Goal: Register for event/course

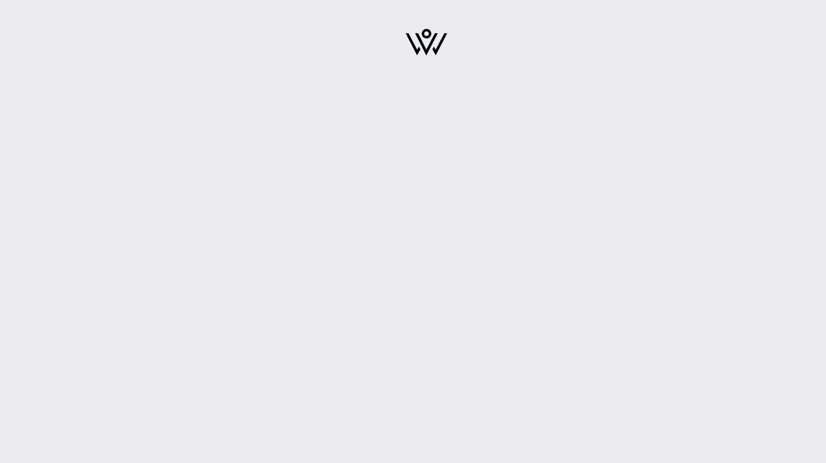
click at [420, 47] on img at bounding box center [426, 42] width 42 height 27
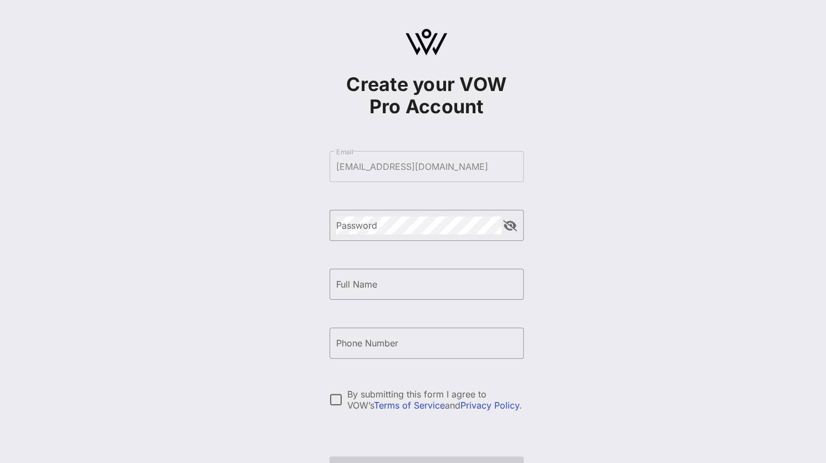
click at [450, 169] on form "​ Email [EMAIL_ADDRESS][DOMAIN_NAME] ​ Password ​ Full Name ​ Phone Number By s…" at bounding box center [426, 313] width 194 height 347
click at [447, 239] on div "Password" at bounding box center [418, 225] width 165 height 31
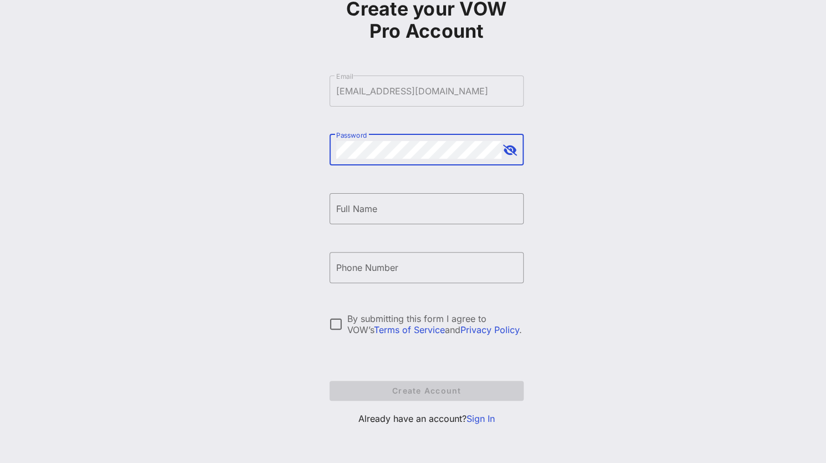
click at [404, 159] on div "Password" at bounding box center [418, 149] width 165 height 31
click at [509, 148] on button "append icon" at bounding box center [510, 150] width 14 height 11
click at [431, 195] on div "Full Name" at bounding box center [426, 208] width 181 height 31
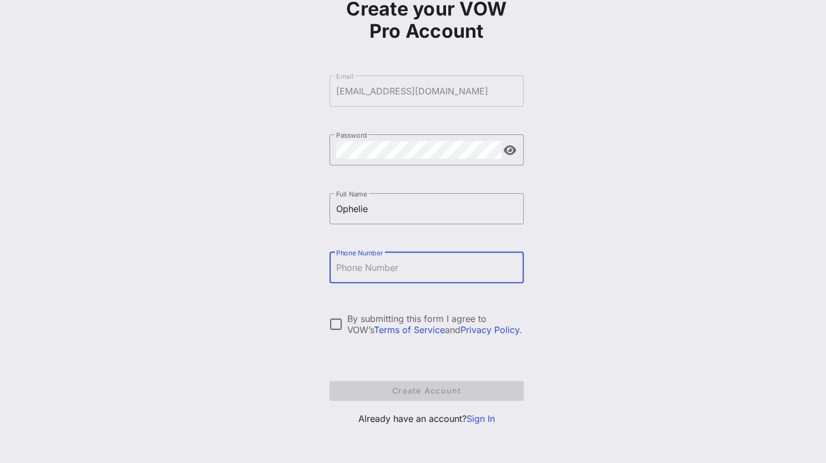
click at [432, 261] on input "Phone Number" at bounding box center [426, 267] width 181 height 18
click at [438, 207] on input "Ophelie" at bounding box center [426, 209] width 181 height 18
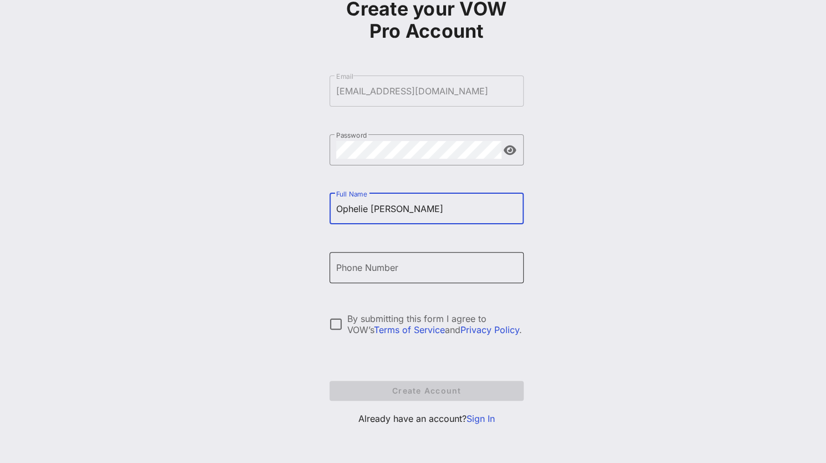
type input "Ophelie Maurice"
click at [434, 265] on input "Phone Number" at bounding box center [426, 267] width 181 height 18
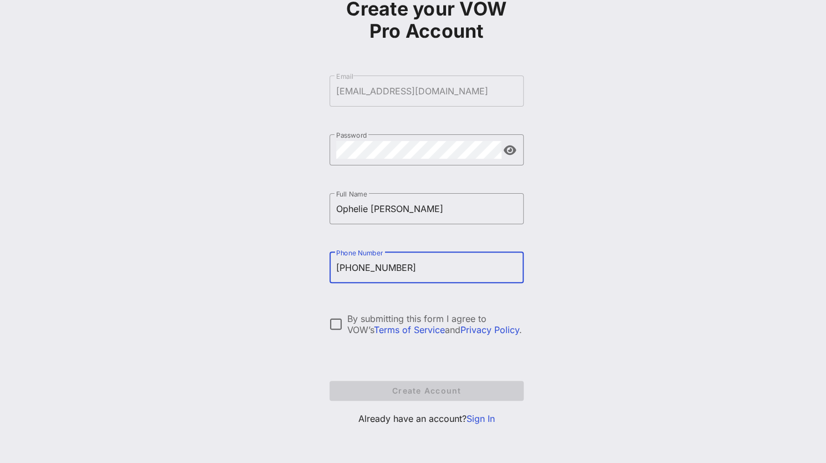
type input "+12028216927"
click at [416, 309] on form "​ Email omaurice@americascreditunions.org ​ Password ​ Full Name Ophelie Mauric…" at bounding box center [426, 237] width 194 height 347
click at [418, 316] on div "By submitting this form I agree to VOW’s Terms of Service and Privacy Policy ." at bounding box center [435, 324] width 176 height 22
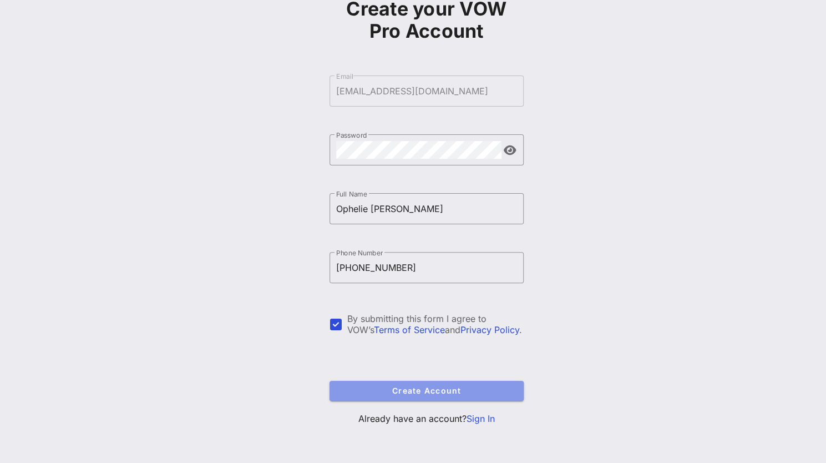
click at [436, 389] on span "Create Account" at bounding box center [426, 389] width 176 height 9
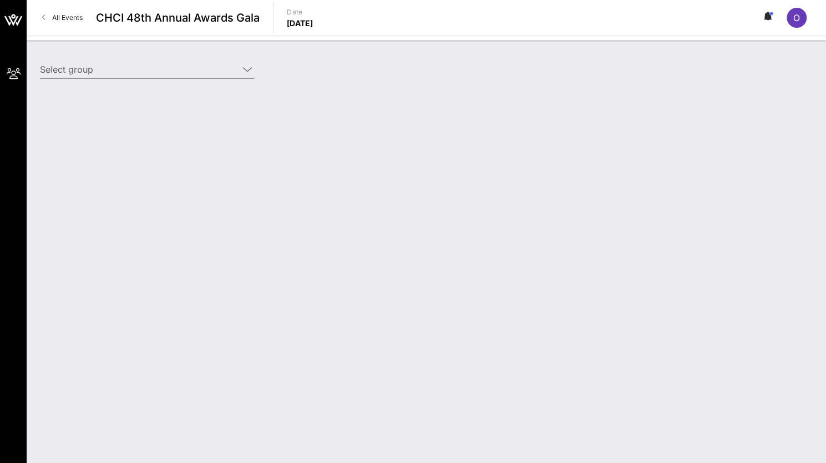
type input "America’s Credit Unions (America’s Credit Unions) [Ophelie Maurice, omaurice@am…"
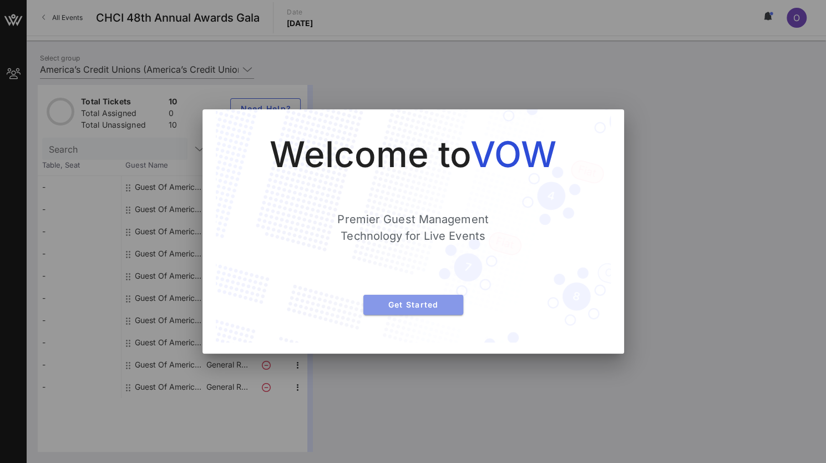
click at [443, 298] on button "Get Started" at bounding box center [413, 305] width 100 height 20
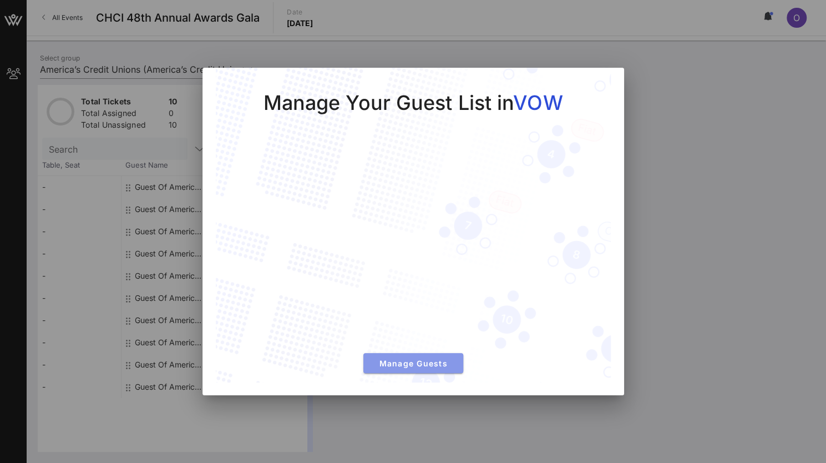
click at [418, 370] on button "Manage Guests" at bounding box center [413, 363] width 100 height 20
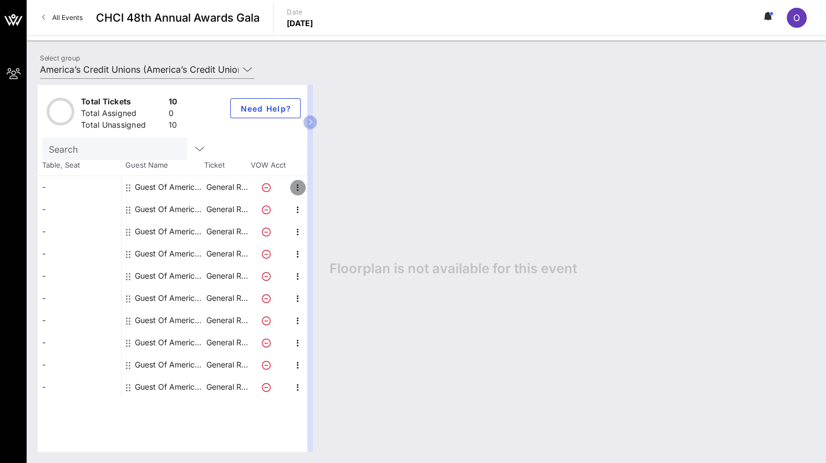
click at [298, 186] on icon "button" at bounding box center [297, 187] width 13 height 13
click at [119, 189] on div "-" at bounding box center [79, 187] width 83 height 22
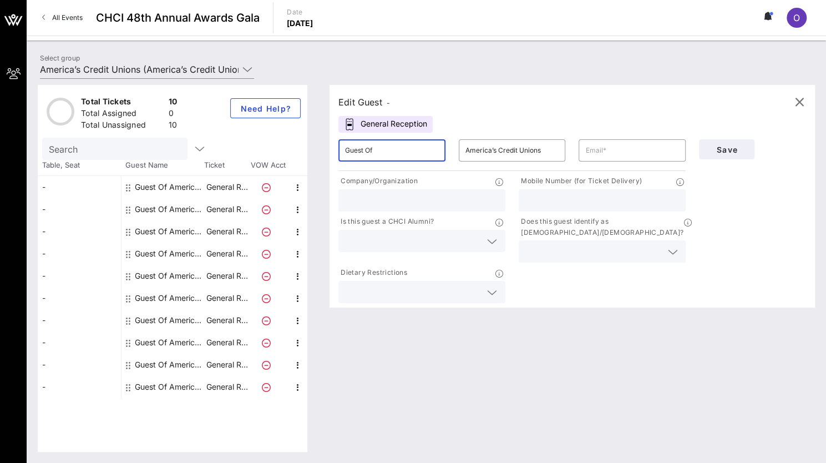
click at [390, 151] on input "Guest Of" at bounding box center [392, 150] width 94 height 18
click at [91, 201] on div "-" at bounding box center [79, 209] width 83 height 22
click at [393, 149] on input "Guest Of" at bounding box center [392, 150] width 94 height 18
type input "G"
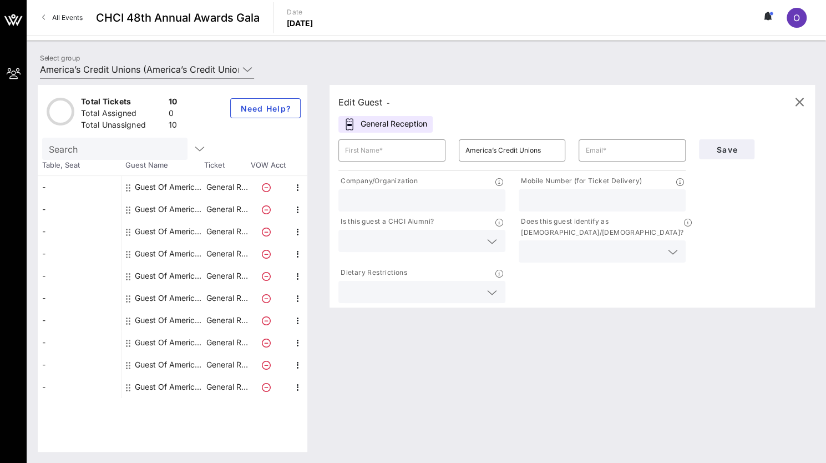
click at [455, 127] on div "Edit Guest - General Reception ​ ​ America’s Credit Unions ​ Company/Organizati…" at bounding box center [571, 196] width 485 height 222
click at [364, 158] on input "text" at bounding box center [392, 150] width 94 height 18
click at [367, 163] on div "​ Juan" at bounding box center [392, 150] width 120 height 35
click at [375, 147] on input "Juan" at bounding box center [392, 150] width 94 height 18
type input "Juan Fernandez"
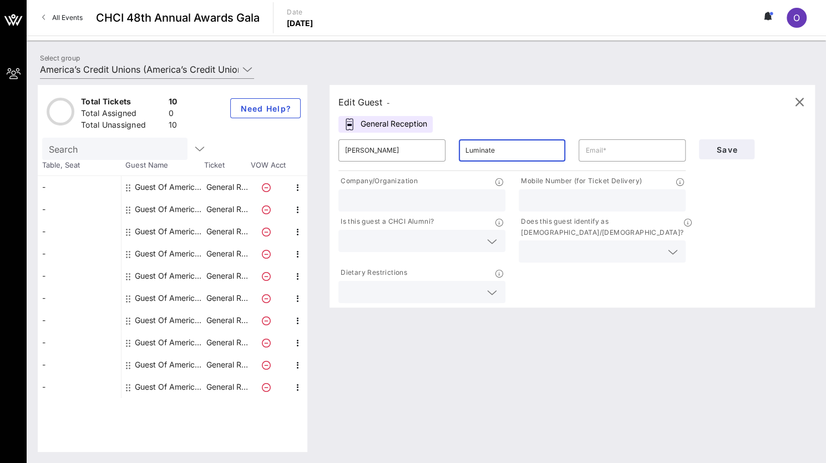
type input "Luminate"
click at [601, 151] on input "text" at bounding box center [632, 150] width 94 height 18
paste input "juan@luminate.coop"
type input "juan@luminate.coop"
click at [420, 195] on input "text" at bounding box center [422, 200] width 154 height 14
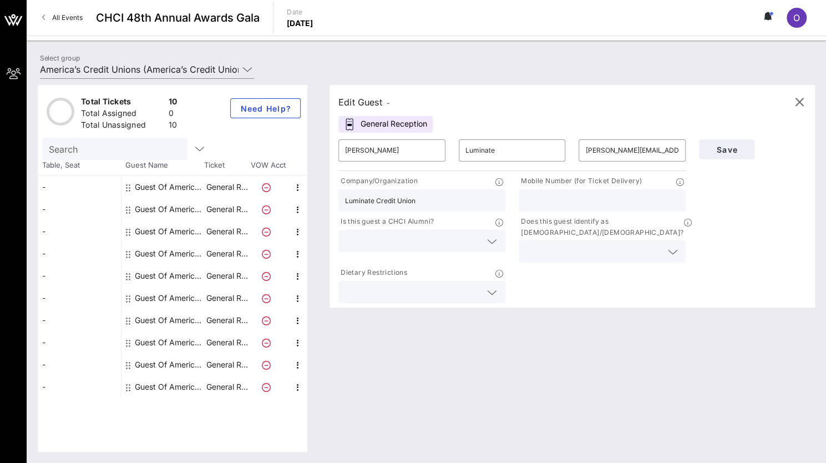
click at [345, 199] on input "Luminate Credit Union" at bounding box center [422, 200] width 154 height 14
click at [373, 202] on input "Luminate Credit Union" at bounding box center [422, 200] width 154 height 14
type input "Luminate Louisiana Credit Union"
click at [562, 195] on input "text" at bounding box center [602, 200] width 154 height 14
type input "1"
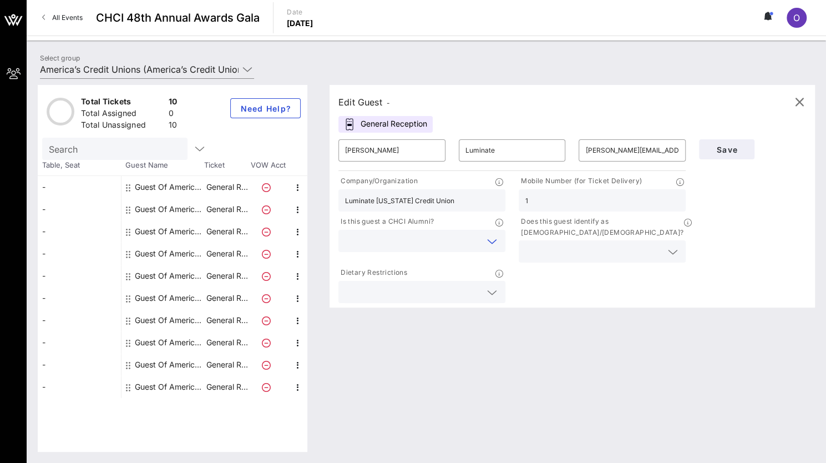
click at [455, 235] on input "text" at bounding box center [413, 240] width 136 height 14
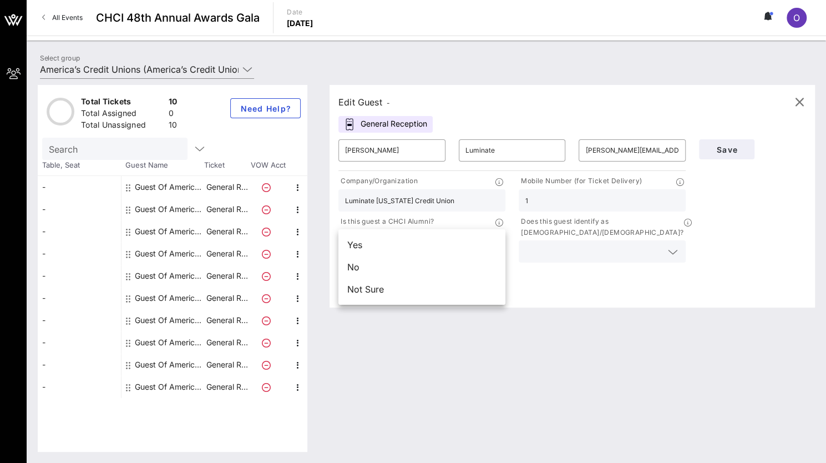
click at [615, 283] on div "Company/Organization Luminate Louisiana Credit Union Mobile Number (for Ticket …" at bounding box center [512, 239] width 361 height 132
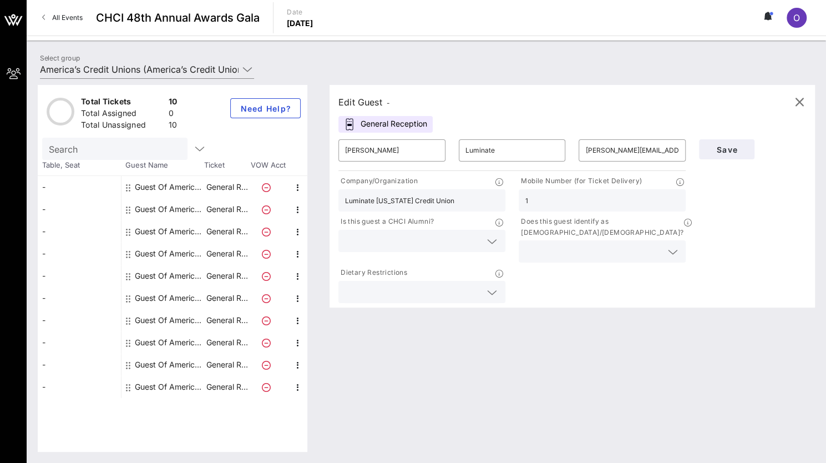
click at [632, 253] on div "Does this guest identify as Latino/Hispanic?" at bounding box center [602, 239] width 180 height 51
click at [632, 250] on div at bounding box center [602, 251] width 154 height 22
click at [624, 250] on div "Yes" at bounding box center [602, 244] width 167 height 22
click at [480, 285] on input "text" at bounding box center [413, 292] width 136 height 14
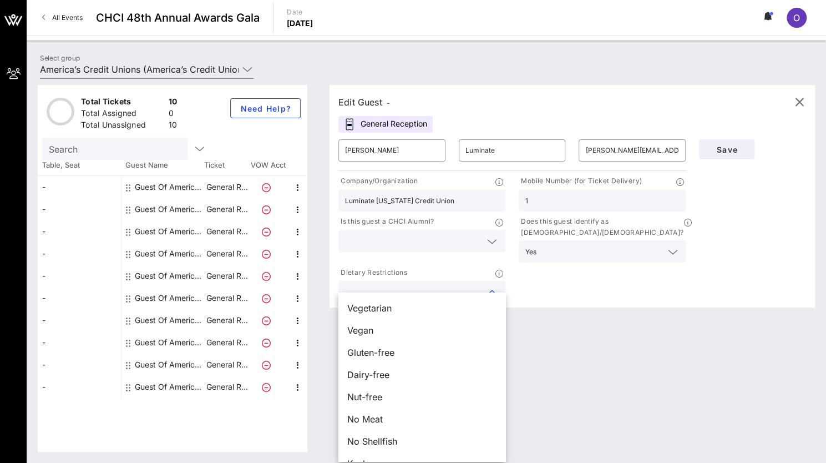
click at [480, 285] on input "text" at bounding box center [413, 292] width 136 height 14
click at [557, 263] on div "Company/Organization Luminate Louisiana Credit Union Mobile Number (for Ticket …" at bounding box center [512, 239] width 361 height 132
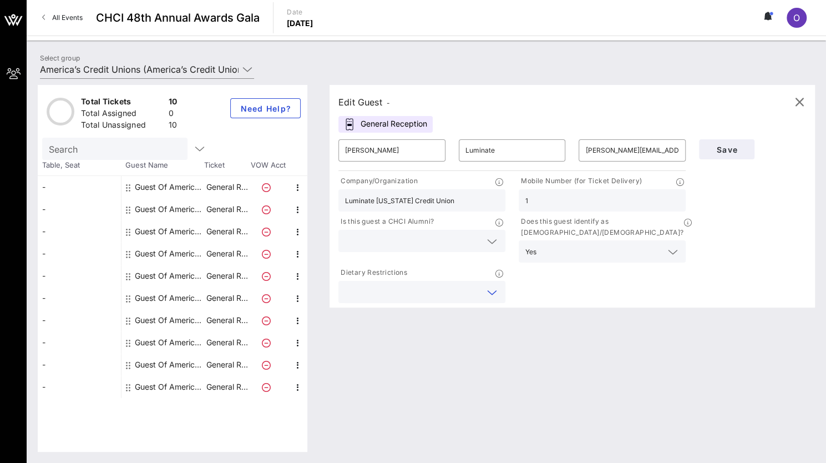
click at [462, 285] on input "text" at bounding box center [413, 292] width 136 height 14
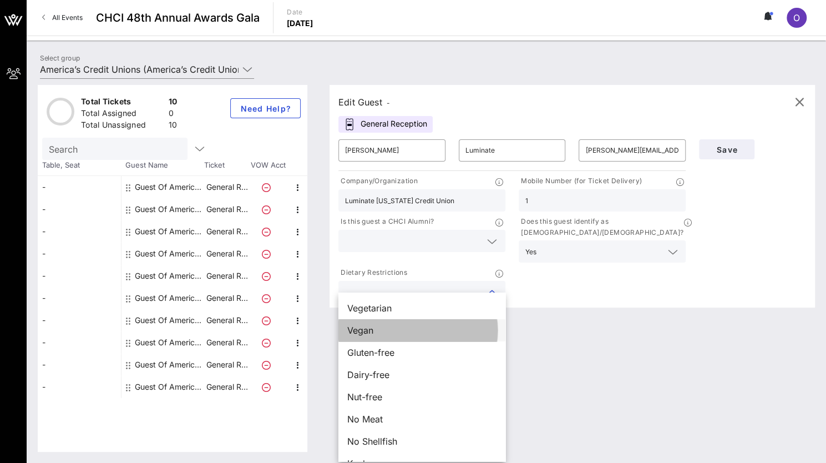
click at [433, 332] on div "Vegan" at bounding box center [421, 330] width 167 height 22
click at [544, 330] on div "Edit Guest - General Reception ​ Juan Fernandez ​ Luminate ​ juan@luminate.coop…" at bounding box center [566, 268] width 496 height 367
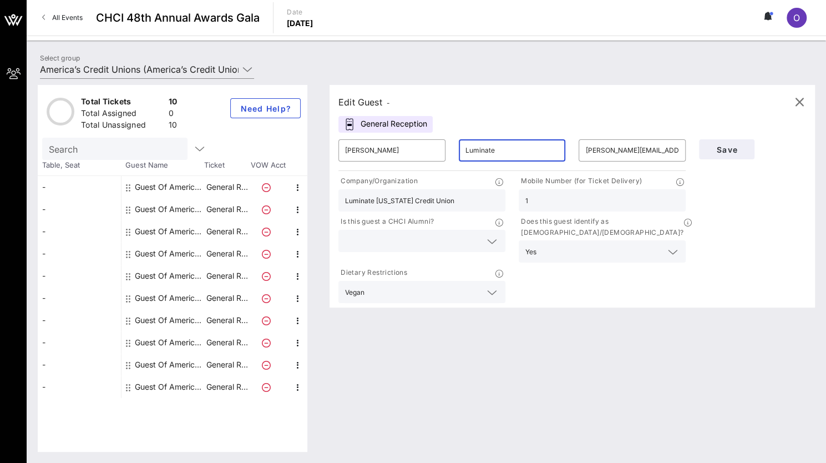
click at [542, 149] on input "Luminate" at bounding box center [512, 150] width 94 height 18
click at [478, 190] on div "Luminate Louisiana Credit Union" at bounding box center [422, 200] width 154 height 22
click at [507, 149] on input "Luminate" at bounding box center [512, 150] width 94 height 18
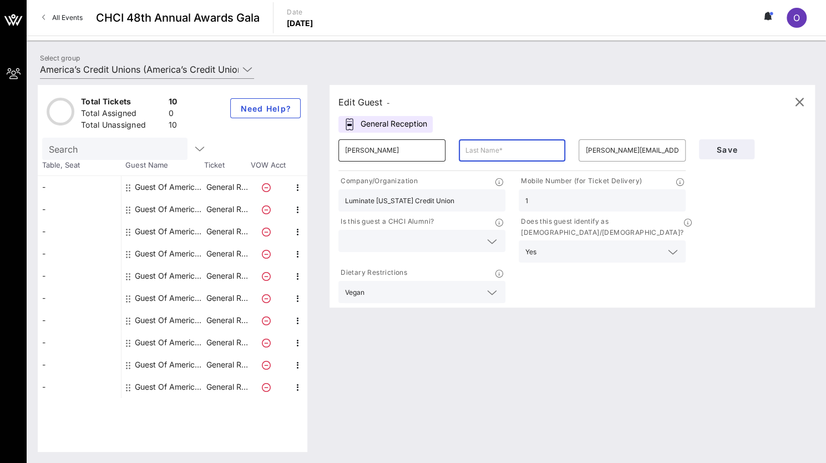
drag, startPoint x: 507, startPoint y: 149, endPoint x: 409, endPoint y: 154, distance: 98.3
click at [409, 154] on div "​ Juan Fernandez ​ ​ juan@luminate.coop" at bounding box center [512, 150] width 361 height 35
click at [409, 154] on input "Juan Fernandez" at bounding box center [392, 150] width 94 height 18
drag, startPoint x: 363, startPoint y: 145, endPoint x: 396, endPoint y: 148, distance: 33.4
click at [396, 148] on input "Juan Fernandez" at bounding box center [392, 150] width 94 height 18
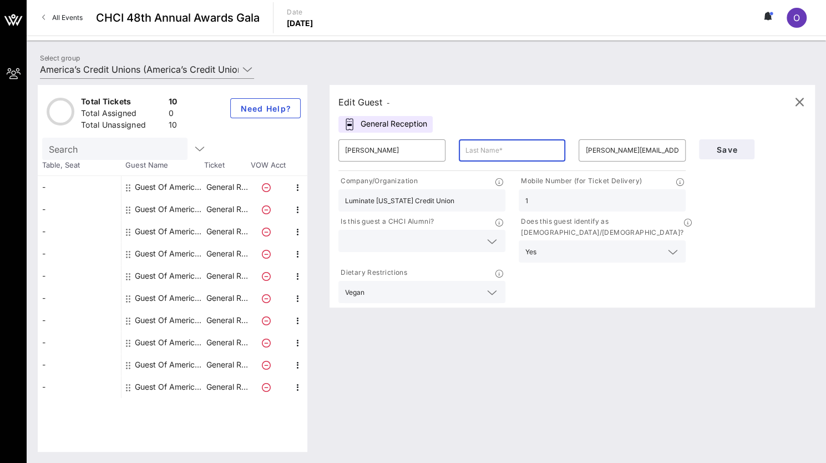
click at [489, 155] on input "text" at bounding box center [512, 150] width 94 height 18
paste input "Fernandez"
type input "Fernandez"
click at [409, 153] on input "Juan Fernandez" at bounding box center [392, 150] width 94 height 18
type input "Juan"
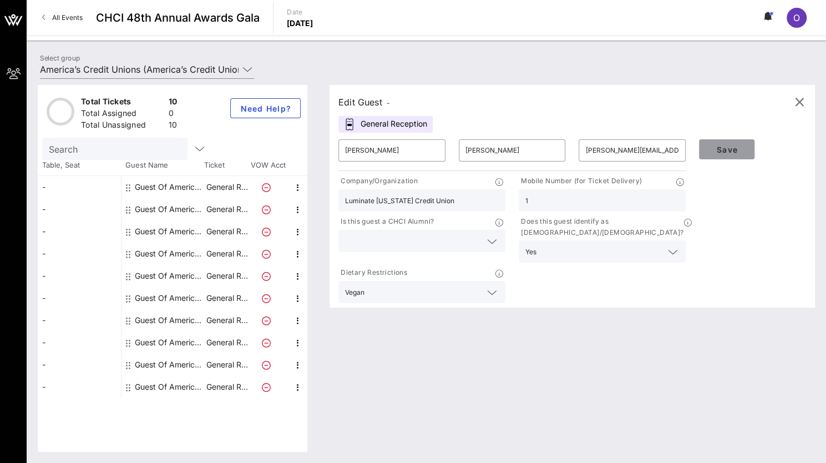
click at [740, 149] on span "Save" at bounding box center [727, 149] width 38 height 9
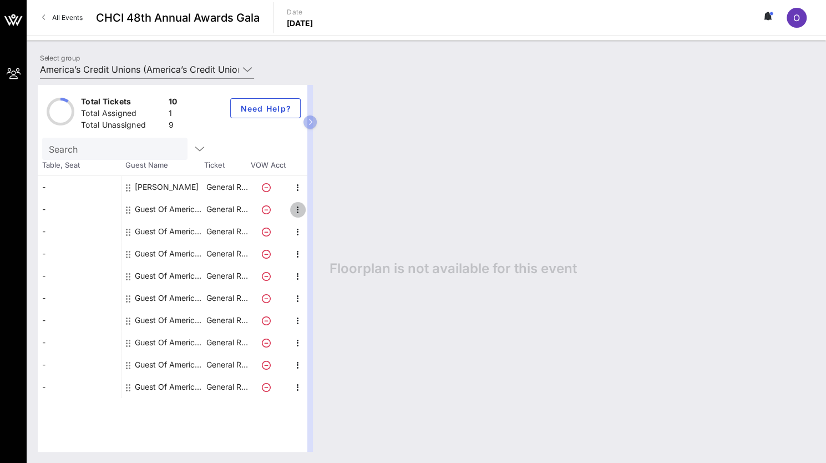
click at [296, 210] on icon "button" at bounding box center [297, 209] width 13 height 13
click at [321, 214] on div "Edit" at bounding box center [325, 212] width 22 height 9
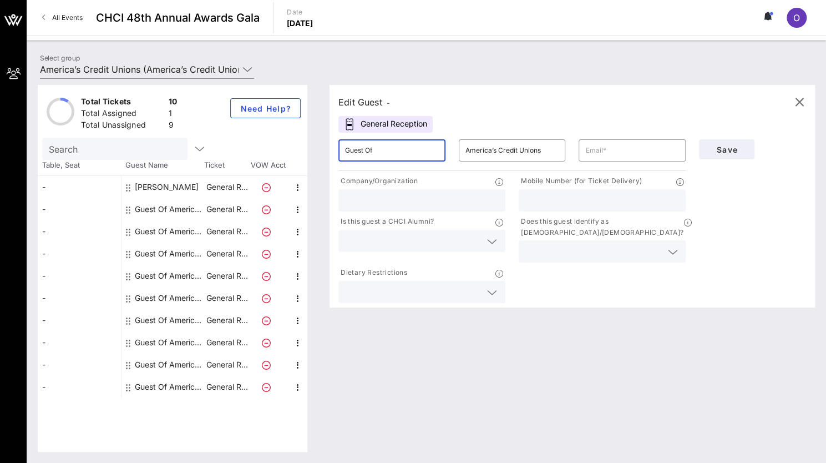
click at [420, 150] on input "Guest Of" at bounding box center [392, 150] width 94 height 18
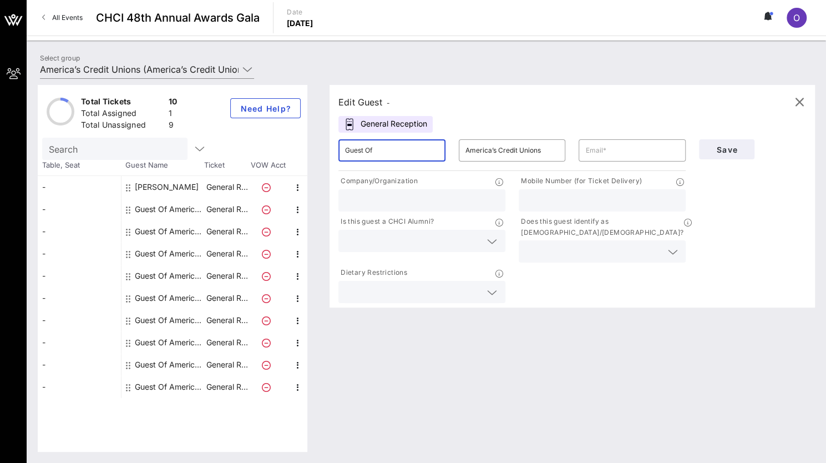
click at [420, 150] on input "Guest Of" at bounding box center [392, 150] width 94 height 18
type input "S"
type input "a"
type input "Adrian"
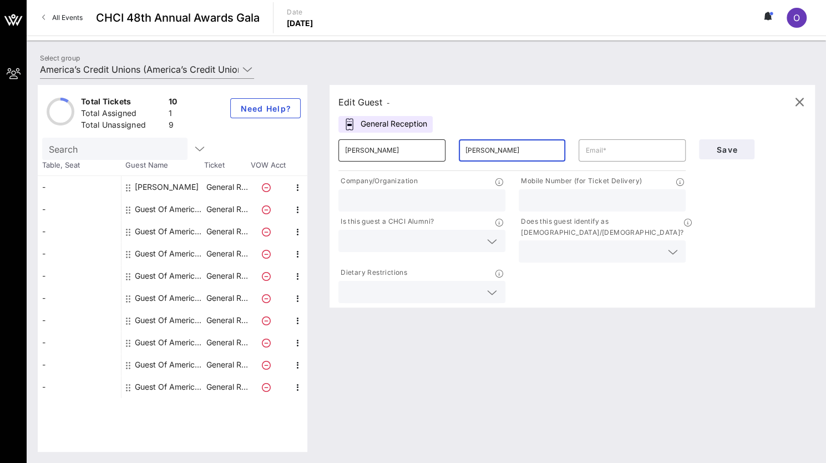
type input "Velazquez"
paste input "avelazquez@ccua.org"
type input "avelazquez@ccua.org"
click at [465, 206] on input "text" at bounding box center [422, 200] width 154 height 14
type input "Cooperative Credit Union Association"
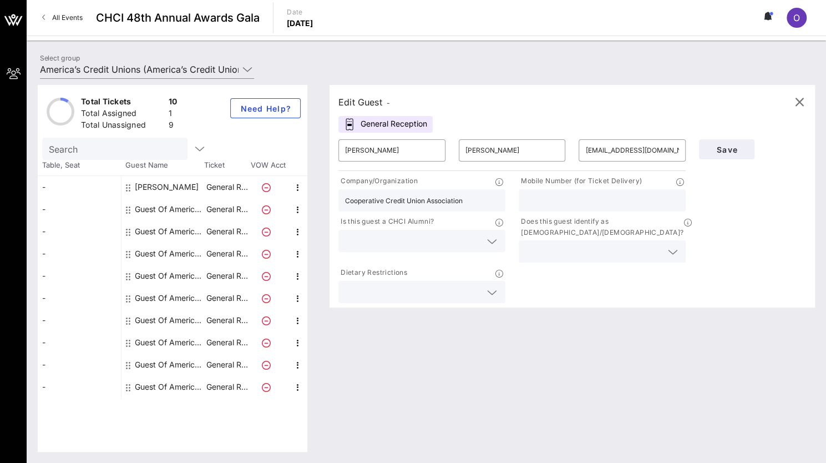
click at [475, 239] on input "text" at bounding box center [413, 240] width 136 height 14
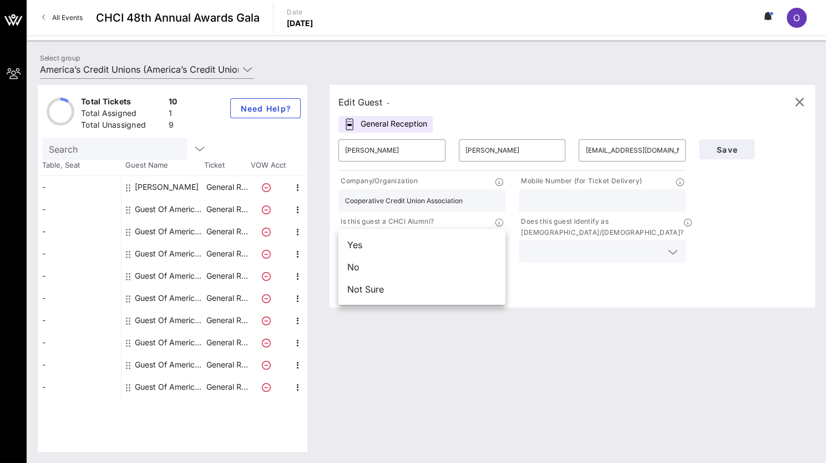
click at [556, 244] on input "text" at bounding box center [593, 251] width 136 height 14
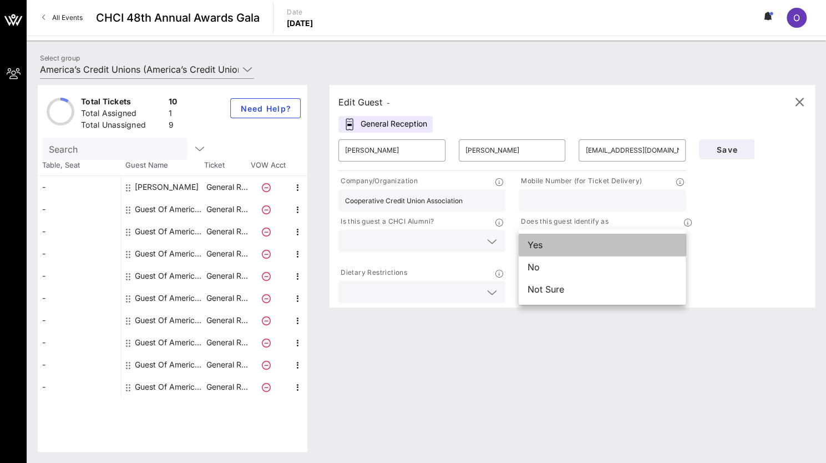
click at [561, 246] on div "Yes" at bounding box center [602, 244] width 167 height 22
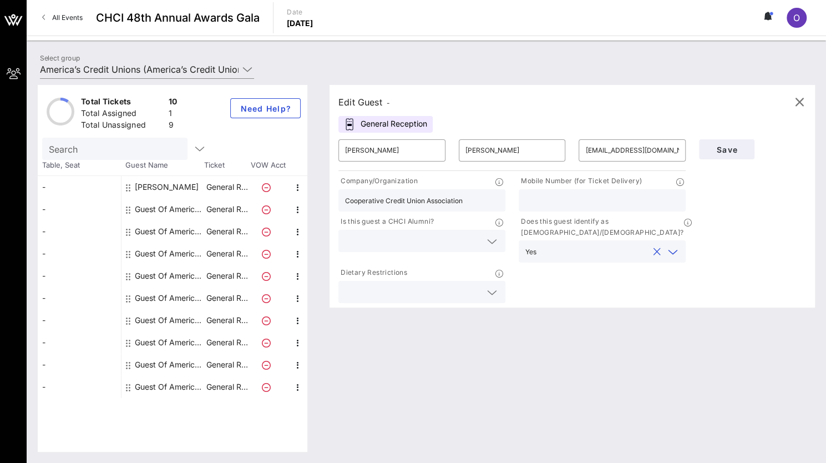
click at [483, 230] on div at bounding box center [422, 241] width 154 height 22
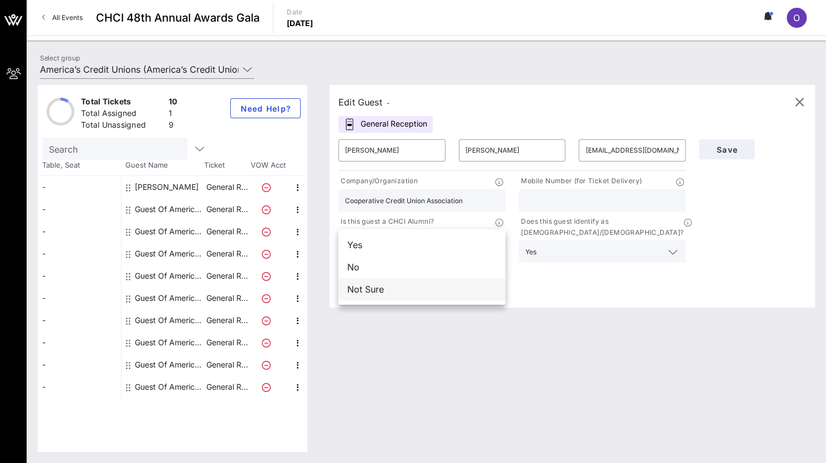
click at [444, 278] on div "Not Sure" at bounding box center [421, 289] width 167 height 22
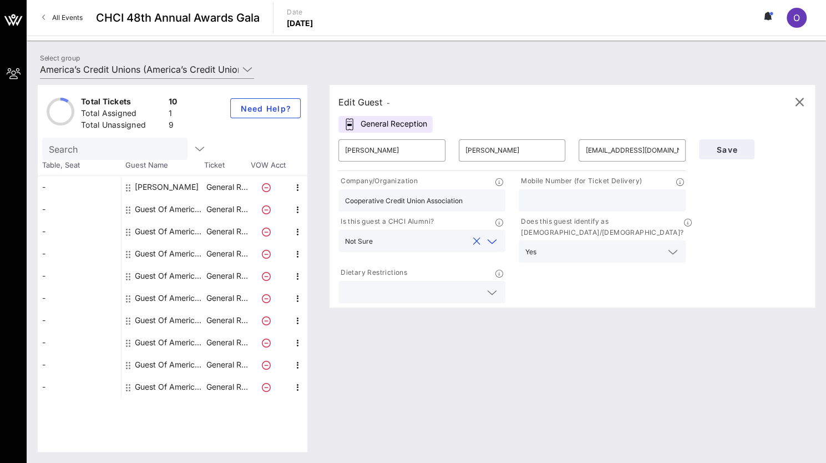
click at [470, 243] on div at bounding box center [476, 241] width 13 height 13
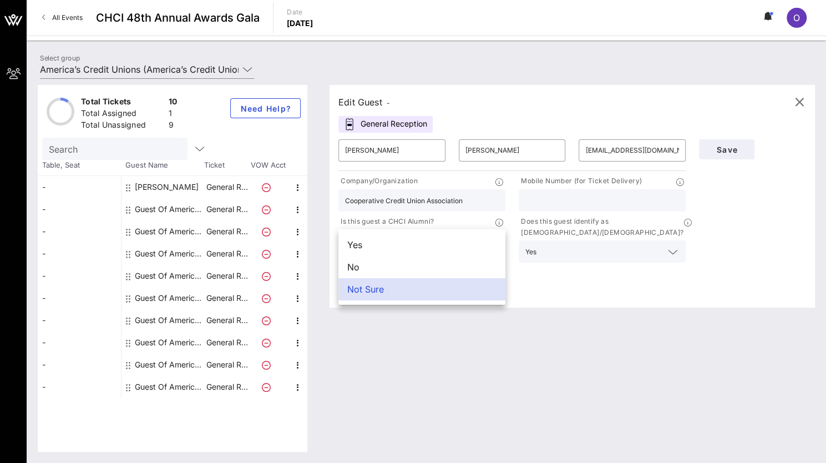
click at [470, 243] on div "Yes" at bounding box center [421, 244] width 167 height 22
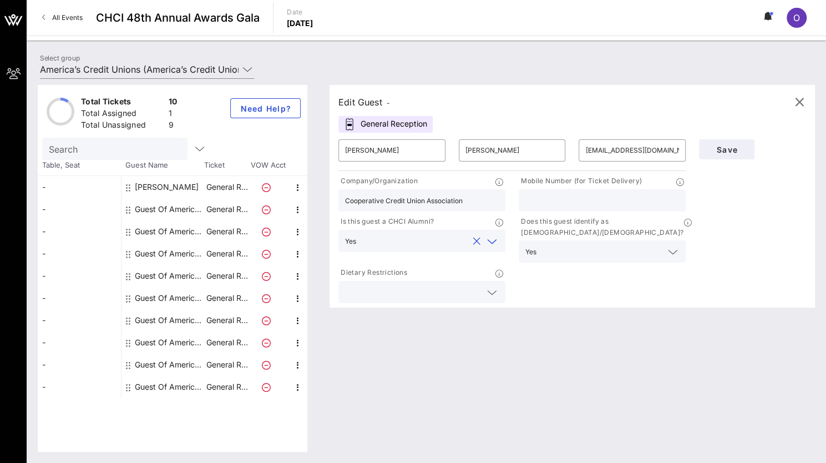
click at [470, 245] on div at bounding box center [476, 241] width 16 height 13
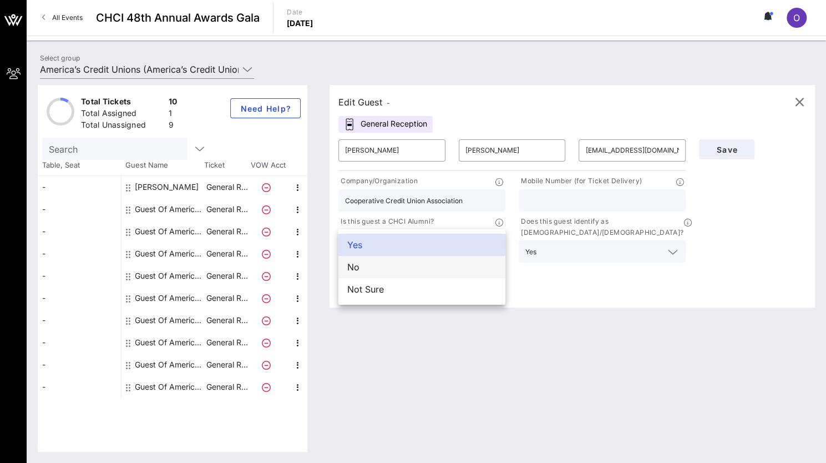
click at [456, 275] on div "No" at bounding box center [421, 267] width 167 height 22
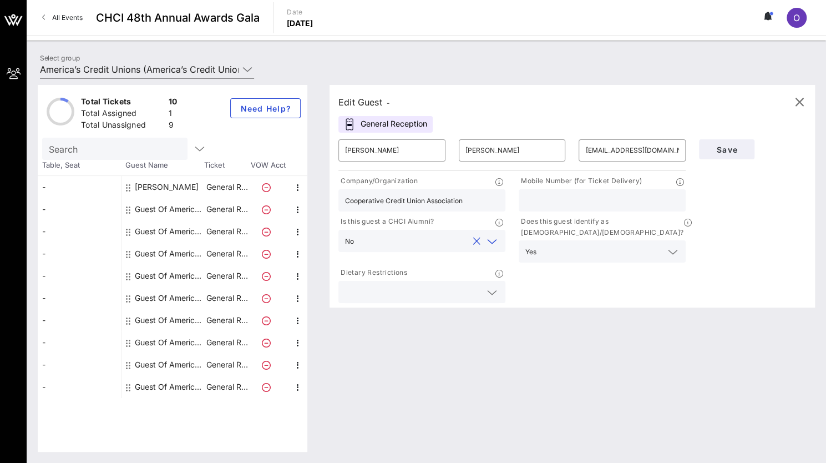
click at [456, 285] on input "text" at bounding box center [413, 292] width 136 height 14
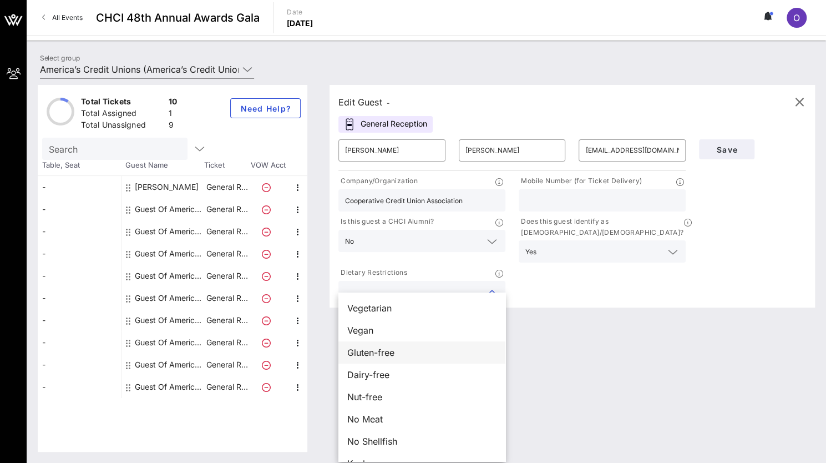
scroll to position [18, 0]
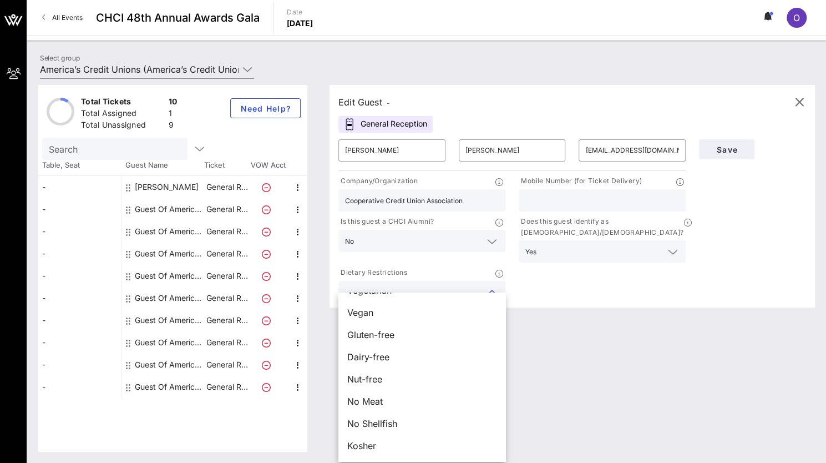
click at [549, 351] on div "Edit Guest - General Reception ​ Adrian ​ Velazquez ​ avelazquez@ccua.org Compa…" at bounding box center [566, 268] width 496 height 367
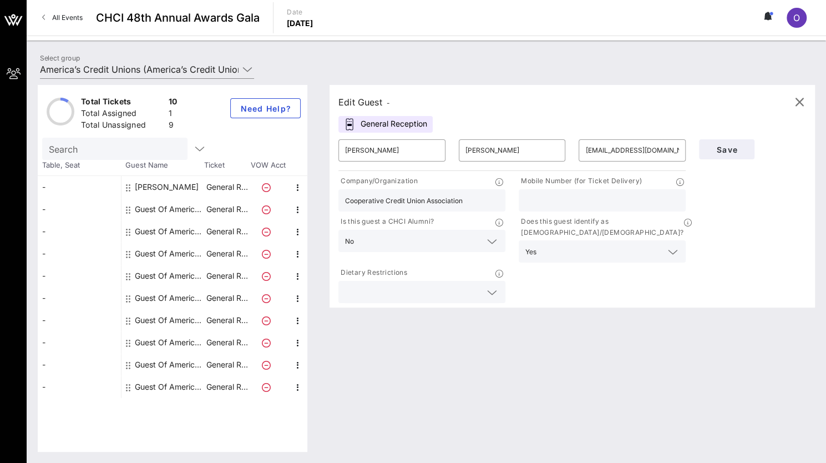
click at [640, 206] on input "text" at bounding box center [602, 200] width 154 height 14
type input "1"
click at [721, 145] on span "Save" at bounding box center [727, 149] width 38 height 9
